Goal: Navigation & Orientation: Find specific page/section

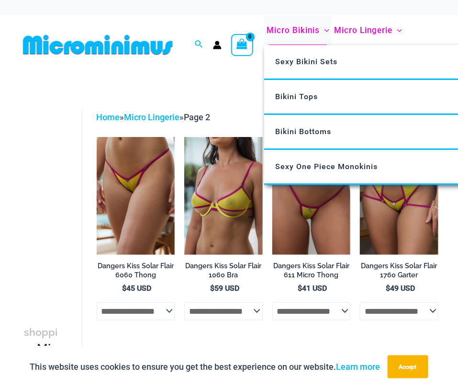
click at [310, 29] on span "Micro Bikinis" at bounding box center [293, 30] width 53 height 24
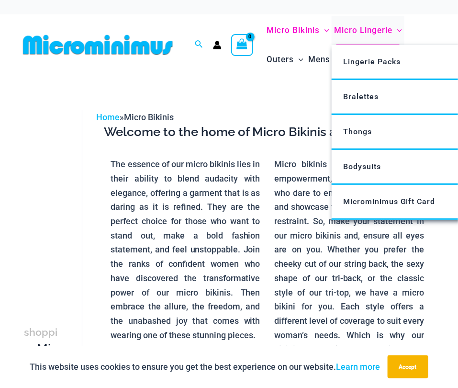
click at [368, 26] on span "Micro Lingerie" at bounding box center [363, 30] width 58 height 24
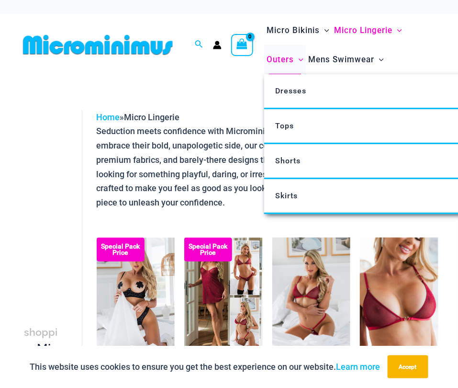
click at [282, 63] on span "Outers" at bounding box center [280, 59] width 27 height 24
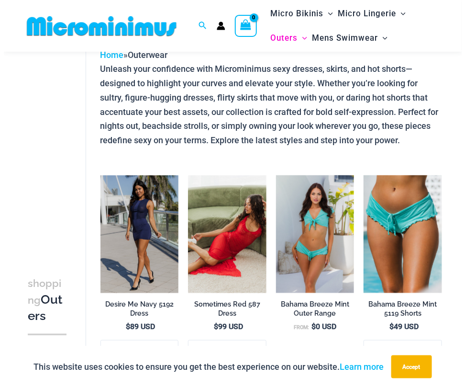
scroll to position [44, 0]
